Goal: Transaction & Acquisition: Purchase product/service

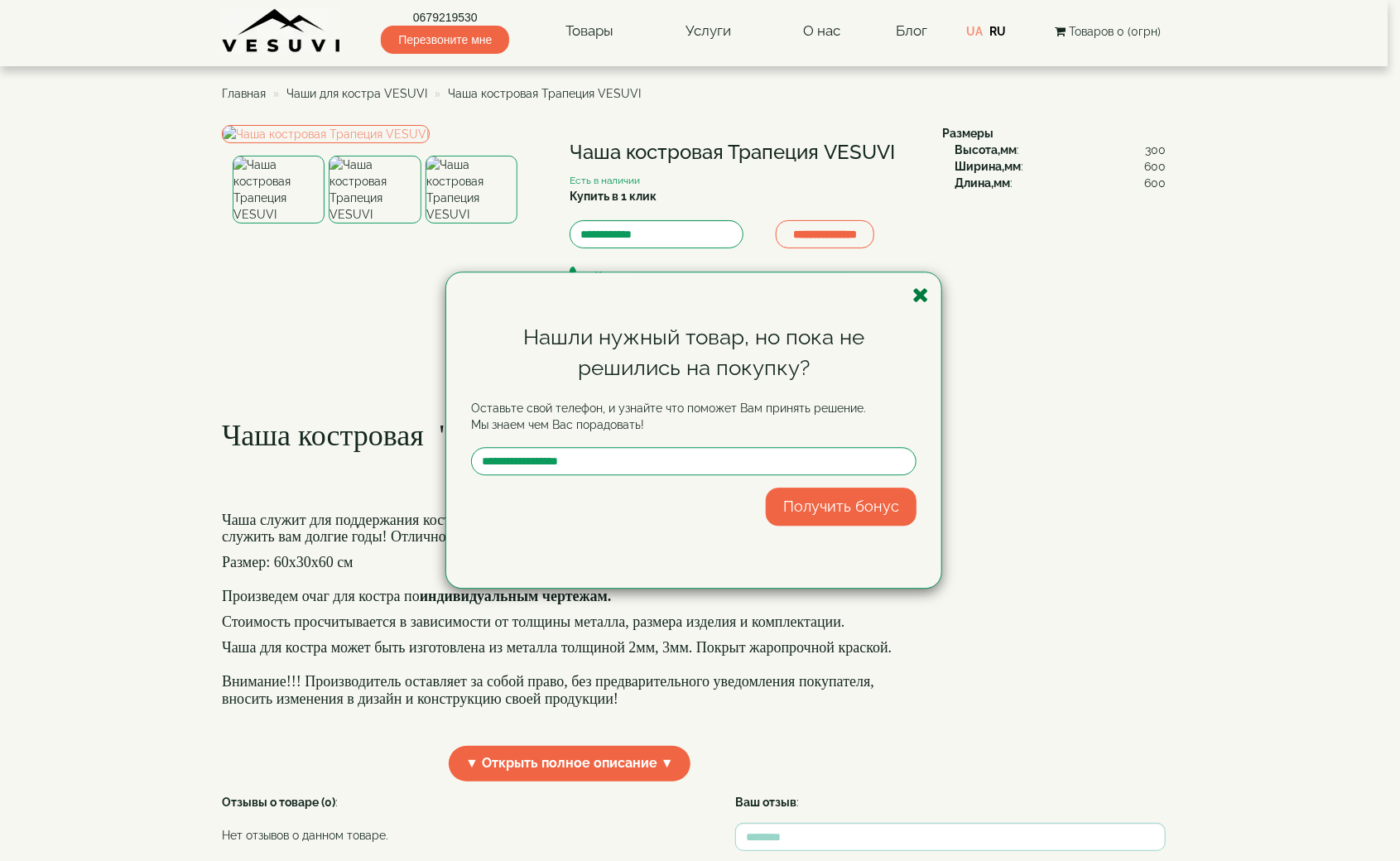
click at [922, 284] on icon "button" at bounding box center [921, 294] width 16 height 21
